Goal: Navigation & Orientation: Find specific page/section

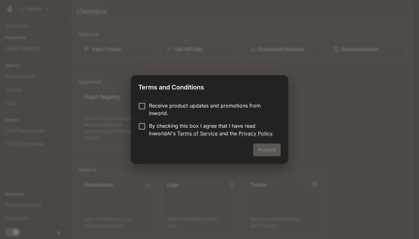
click at [268, 150] on div "Proceed" at bounding box center [209, 154] width 157 height 20
click at [267, 151] on button "Proceed" at bounding box center [267, 150] width 28 height 13
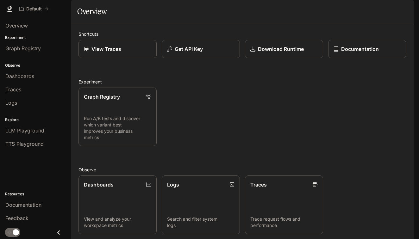
scroll to position [74, 0]
click at [27, 131] on span "LLM Playground" at bounding box center [24, 131] width 39 height 8
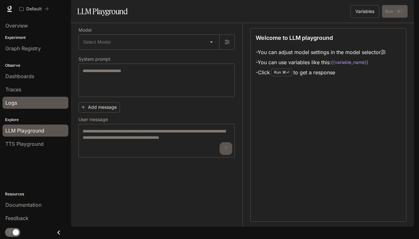
click at [15, 102] on span "Logs" at bounding box center [11, 103] width 12 height 8
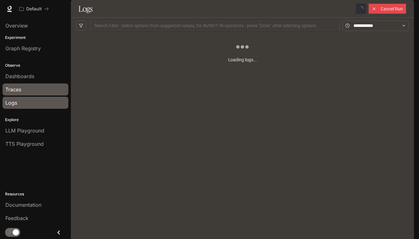
click at [23, 90] on div "Traces" at bounding box center [35, 90] width 60 height 8
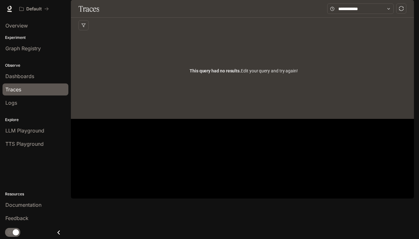
click at [22, 60] on div "Observe Dashboards Traces Logs" at bounding box center [35, 83] width 71 height 54
click at [25, 55] on li "Graph Registry" at bounding box center [35, 48] width 71 height 13
click at [19, 39] on p "Experiment" at bounding box center [35, 38] width 71 height 6
click at [19, 30] on link "Overview" at bounding box center [36, 26] width 66 height 12
